Goal: Task Accomplishment & Management: Manage account settings

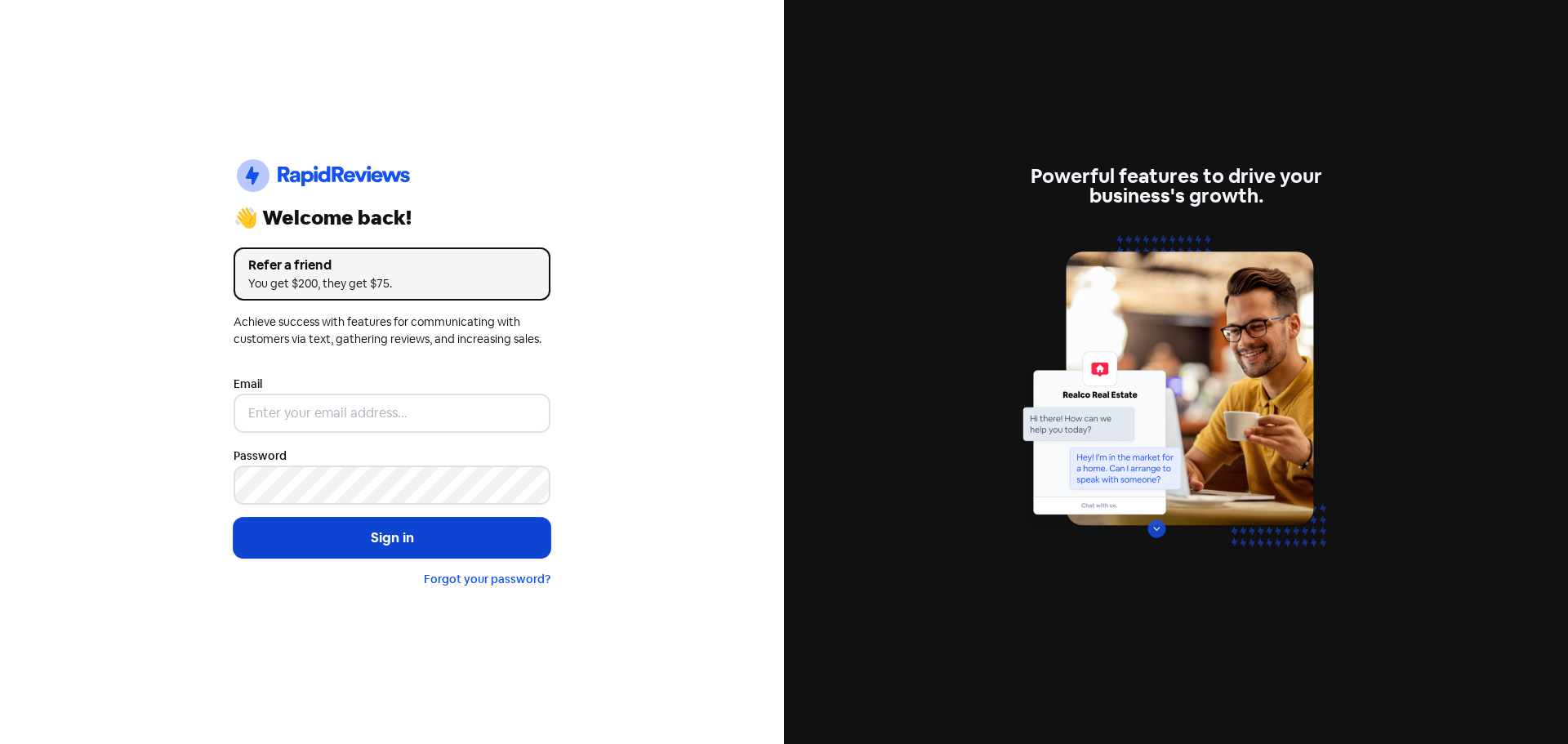
click at [361, 522] on button "Sign in" at bounding box center [392, 538] width 317 height 41
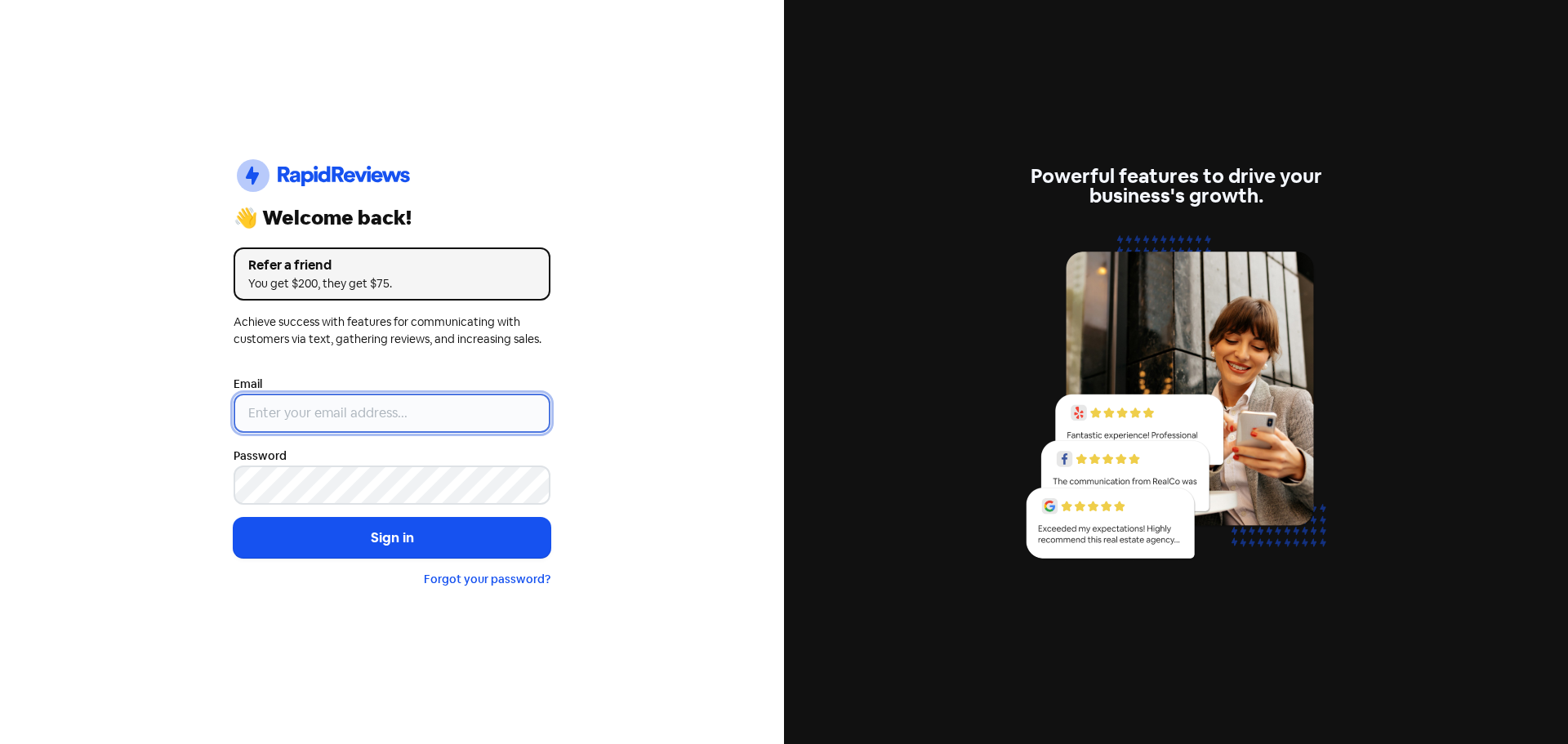
click at [373, 399] on input "email" at bounding box center [392, 413] width 317 height 39
type input "[EMAIL_ADDRESS][DOMAIN_NAME]"
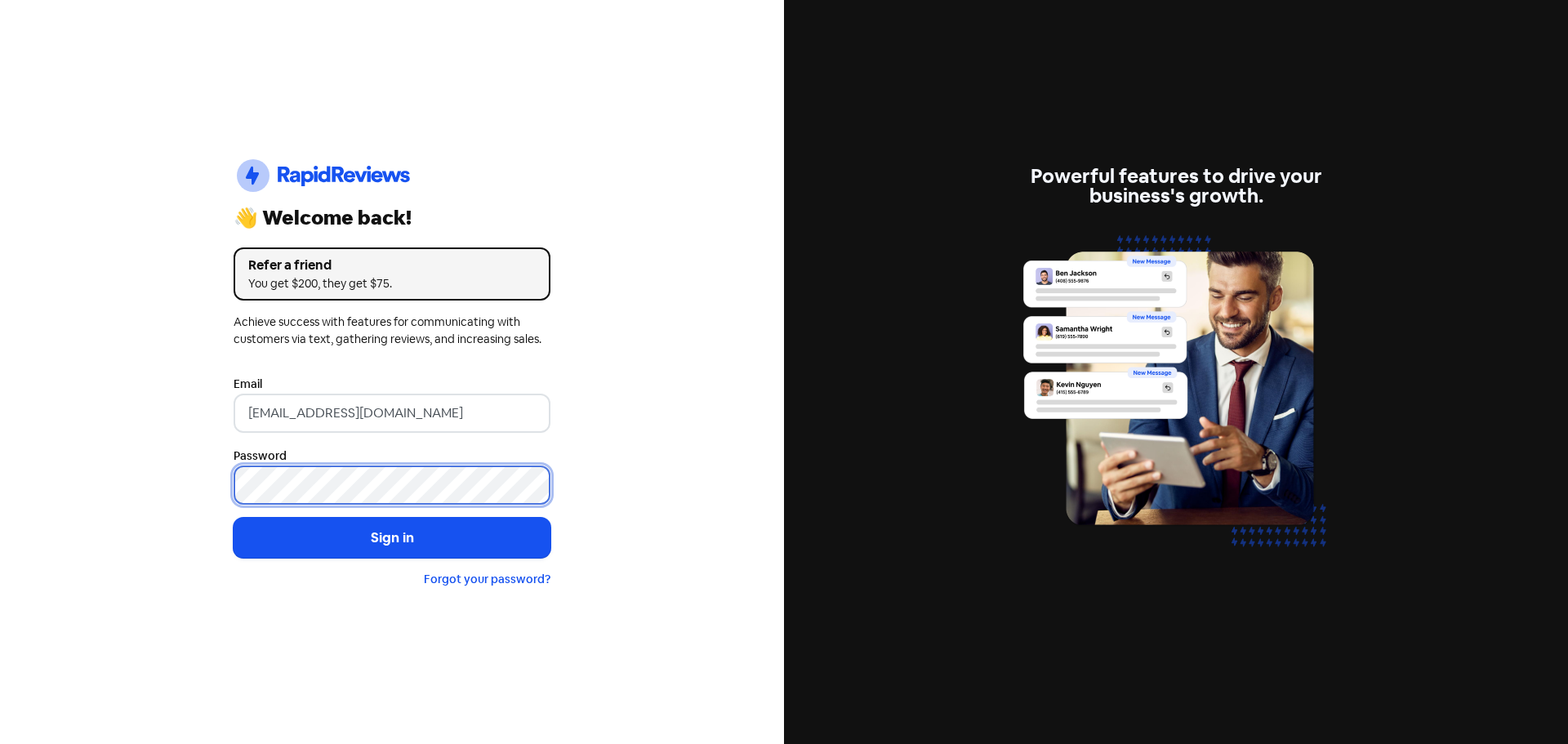
click at [234, 518] on button "Sign in" at bounding box center [392, 538] width 317 height 41
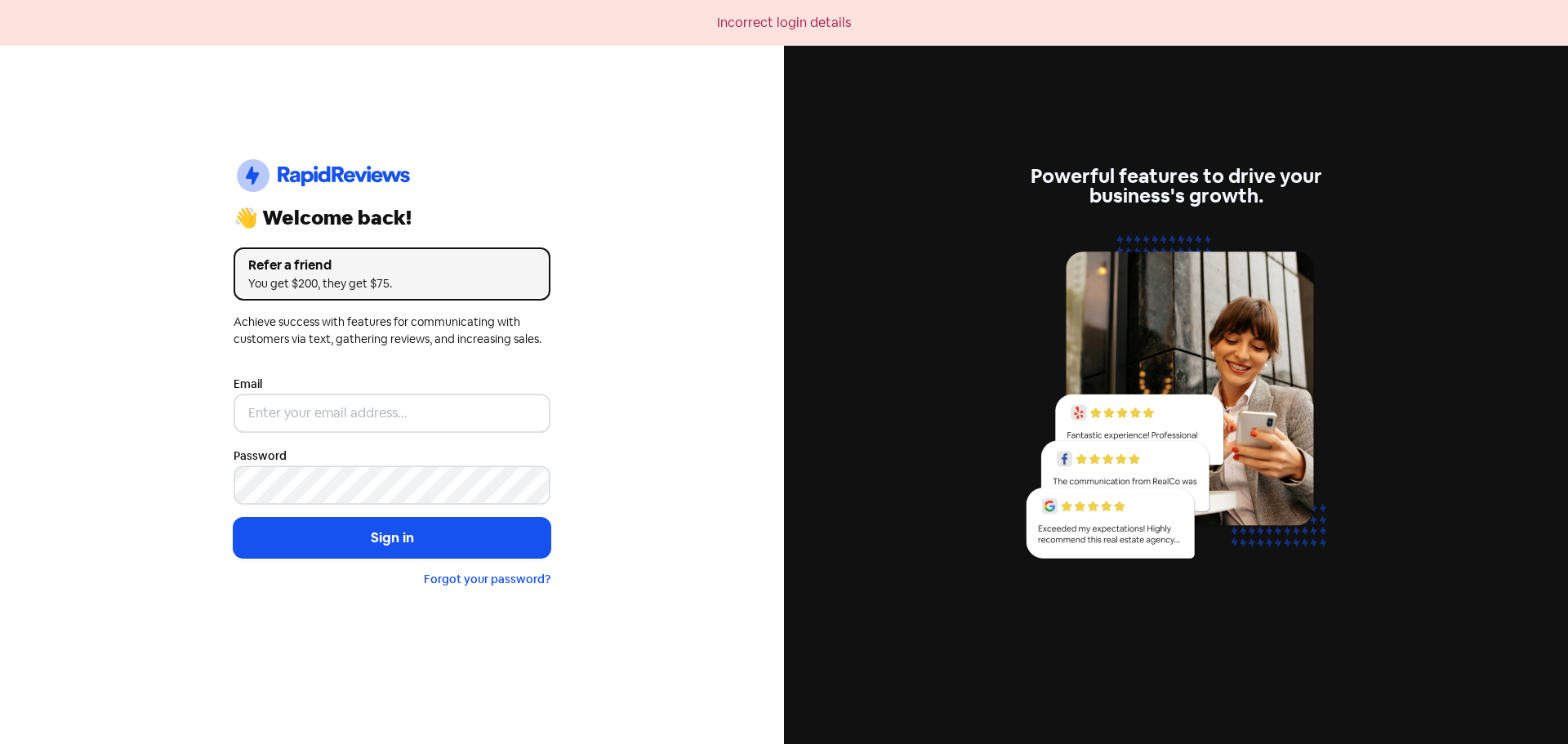
click at [574, 110] on div "Icon For Thunder-circle 👋 Welcome back! Refer a friend You get $200, they get $…" at bounding box center [392, 372] width 784 height 744
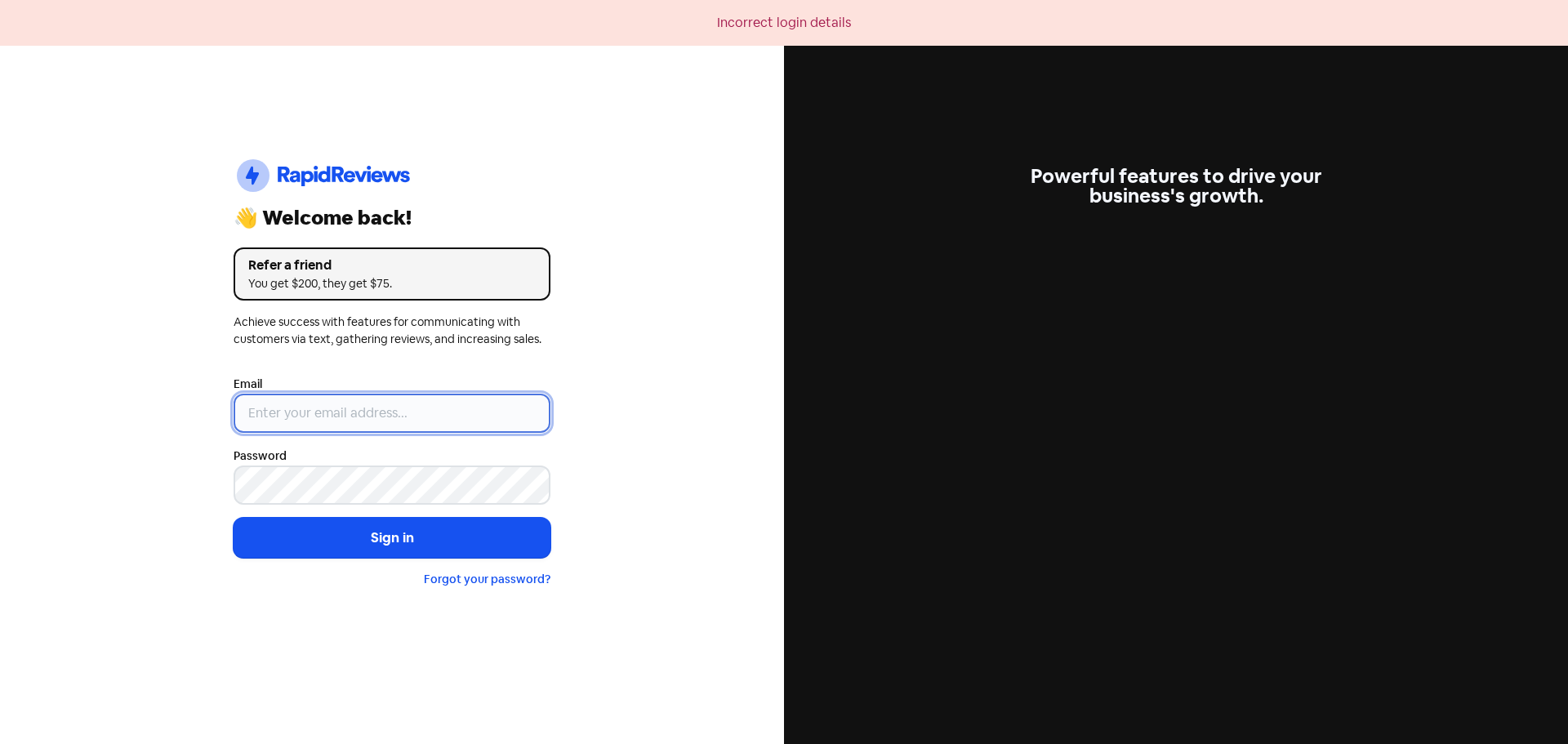
type input "[EMAIL_ADDRESS][DOMAIN_NAME]"
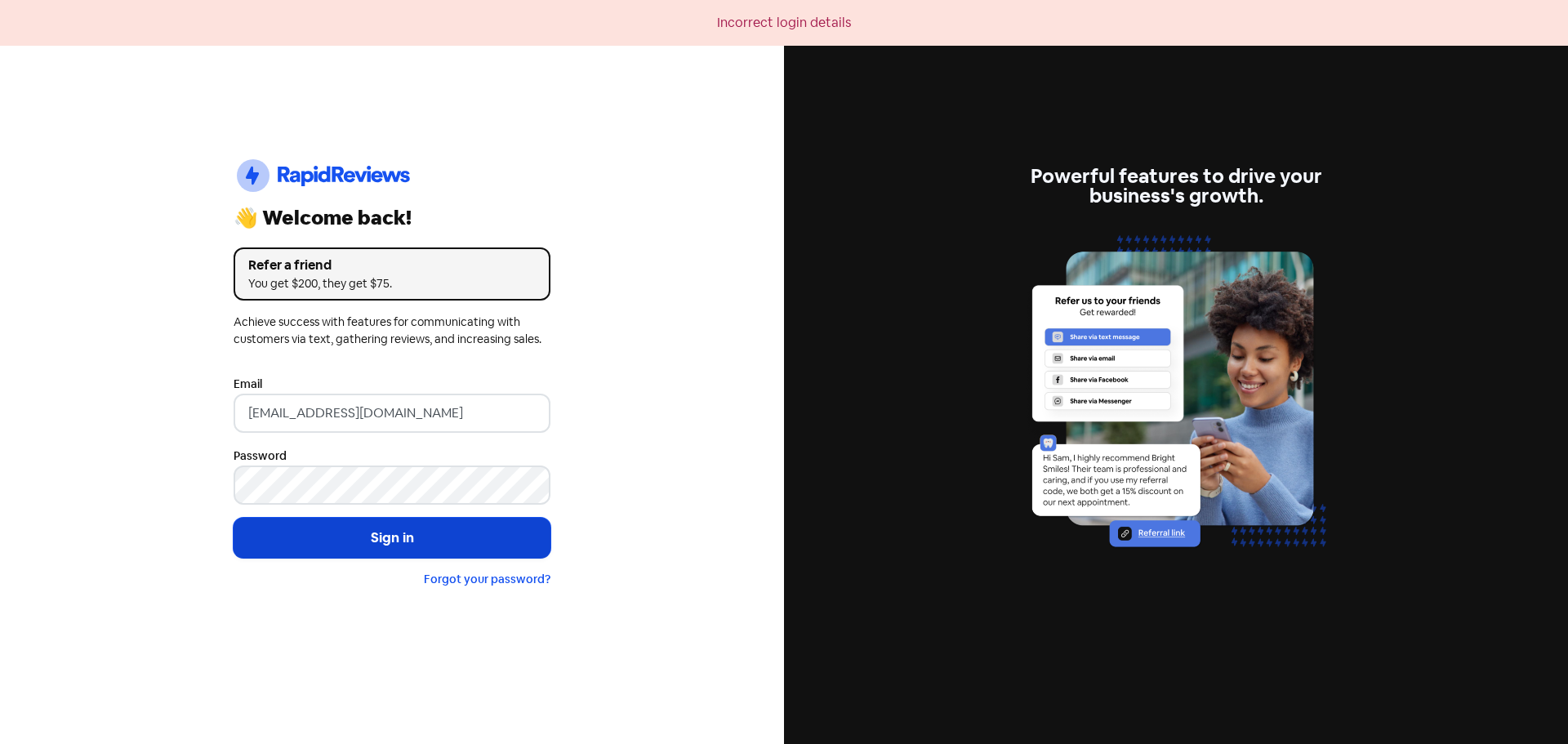
click at [388, 533] on button "Sign in" at bounding box center [392, 538] width 317 height 41
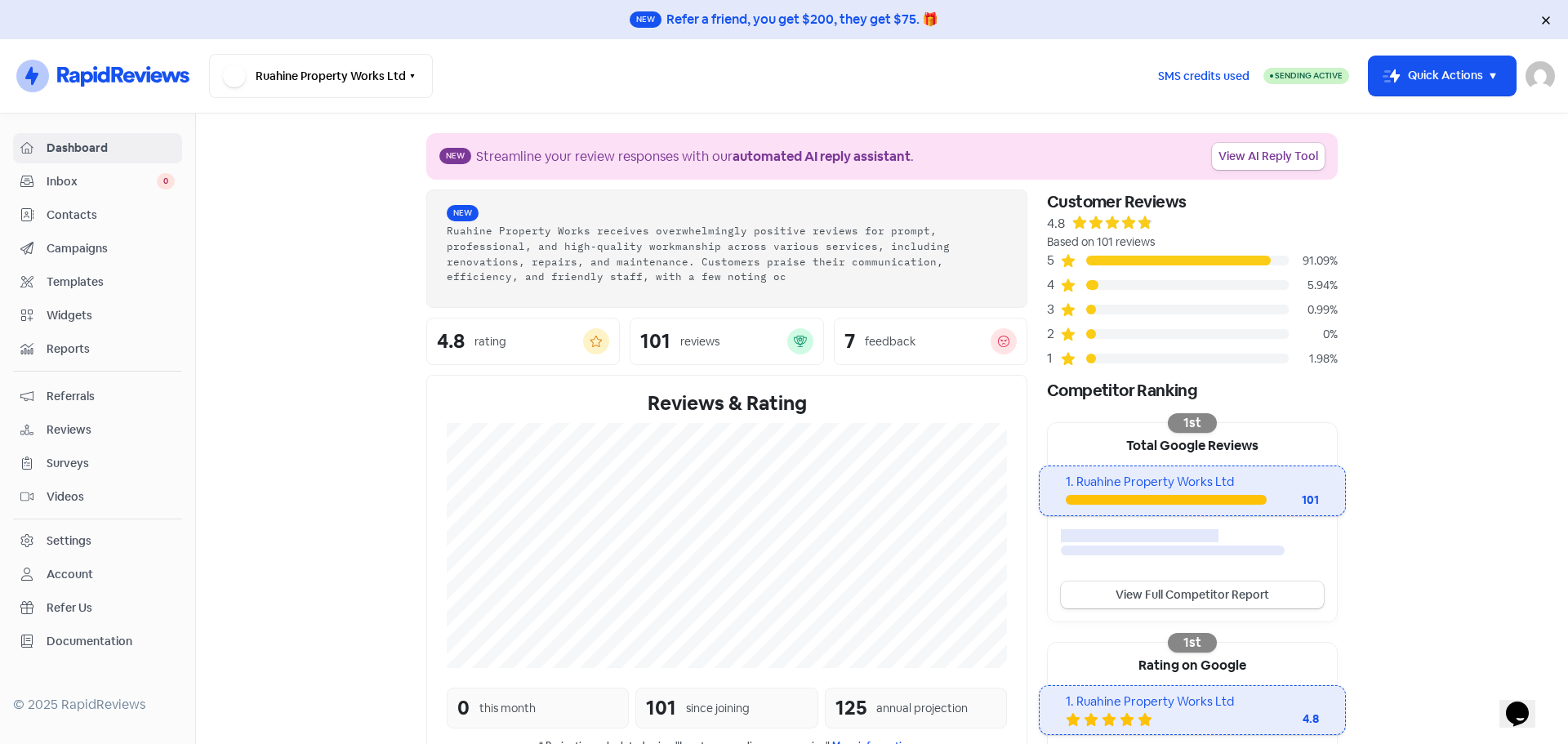
click at [75, 430] on span "Reviews" at bounding box center [110, 430] width 128 height 17
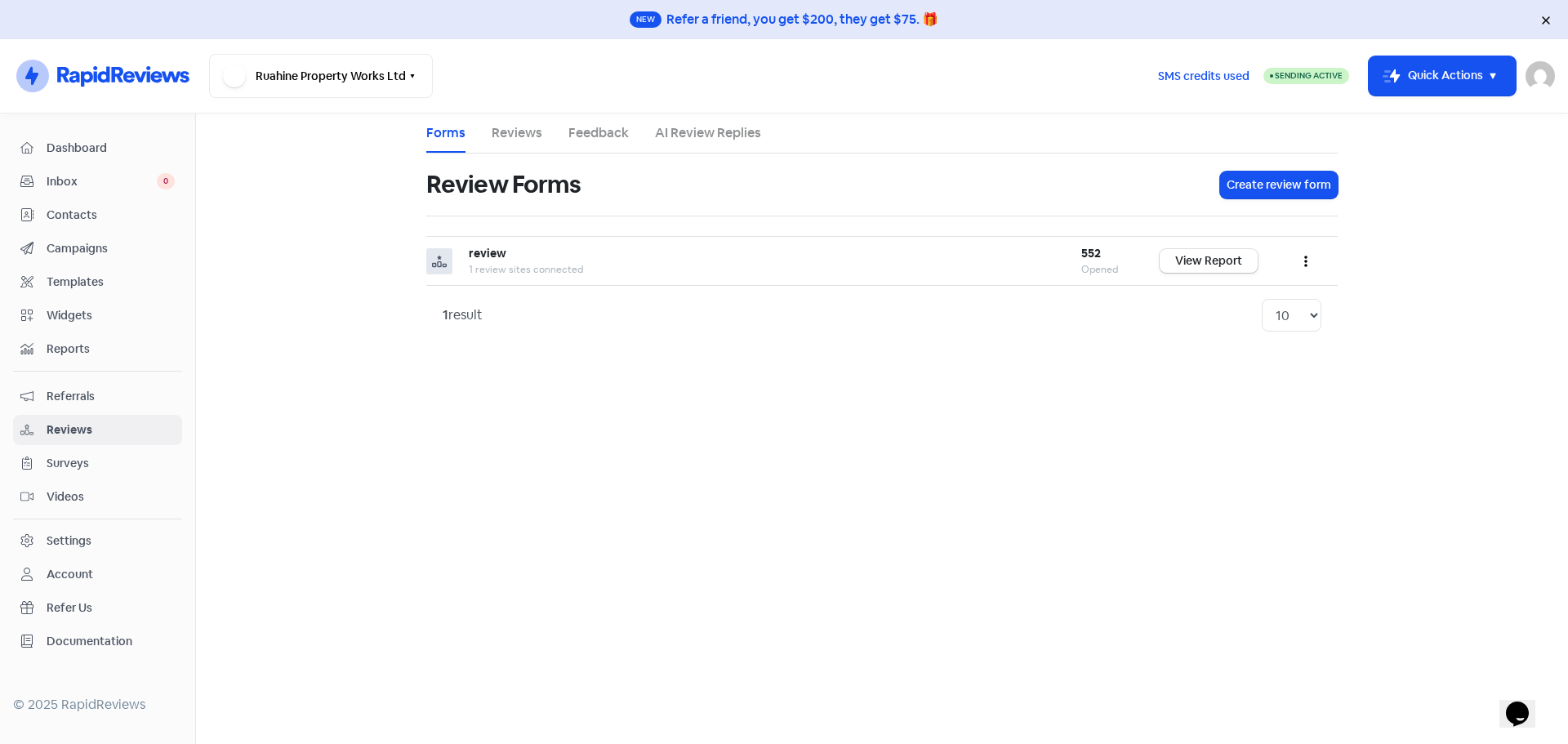
click at [510, 132] on link "Reviews" at bounding box center [517, 133] width 51 height 20
